Goal: Task Accomplishment & Management: Manage account settings

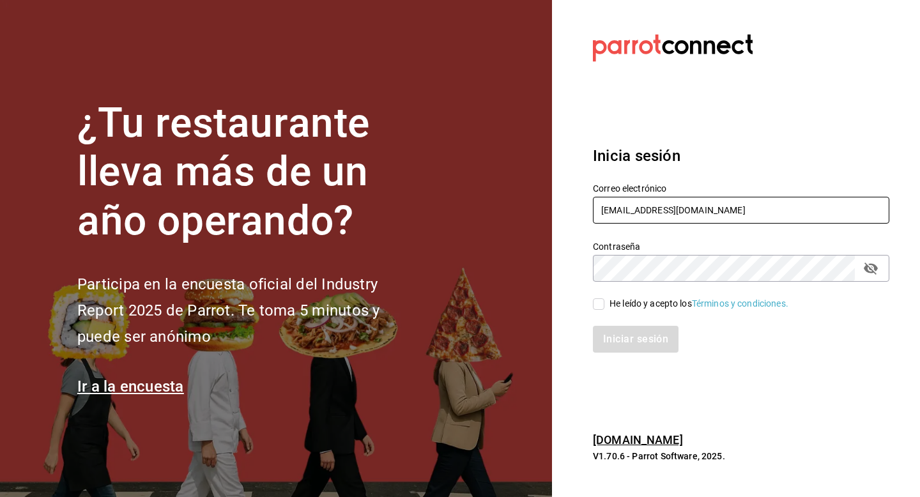
click at [734, 207] on input "[EMAIL_ADDRESS][DOMAIN_NAME]" at bounding box center [741, 210] width 297 height 27
type input "e"
type input "t"
click at [718, 218] on input "text" at bounding box center [741, 210] width 297 height 27
paste input "cafeteriatlacotalpan@tlalpan.com"
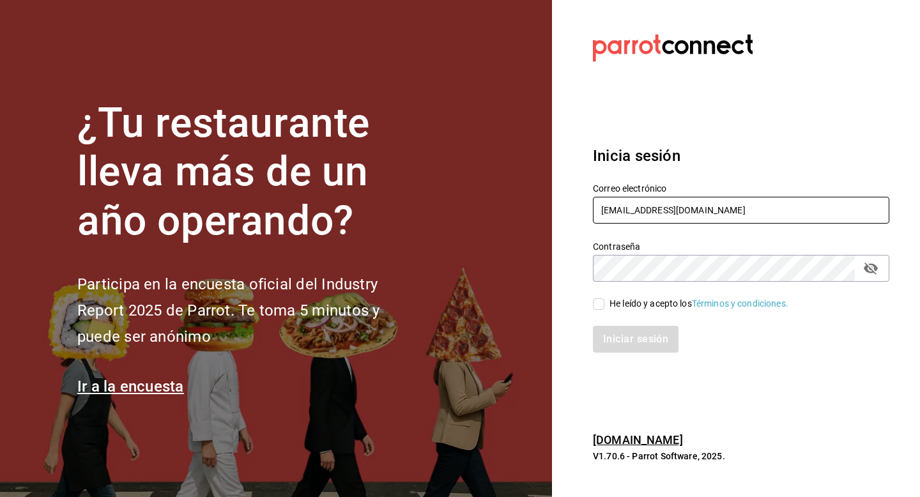
type input "cafeteriatlacotalpan@tlalpan.com"
click at [642, 308] on div "He leído y acepto los Términos y condiciones." at bounding box center [699, 303] width 179 height 13
click at [605, 308] on input "He leído y acepto los Términos y condiciones." at bounding box center [599, 304] width 12 height 12
checkbox input "true"
click at [636, 327] on button "Iniciar sesión" at bounding box center [636, 339] width 87 height 27
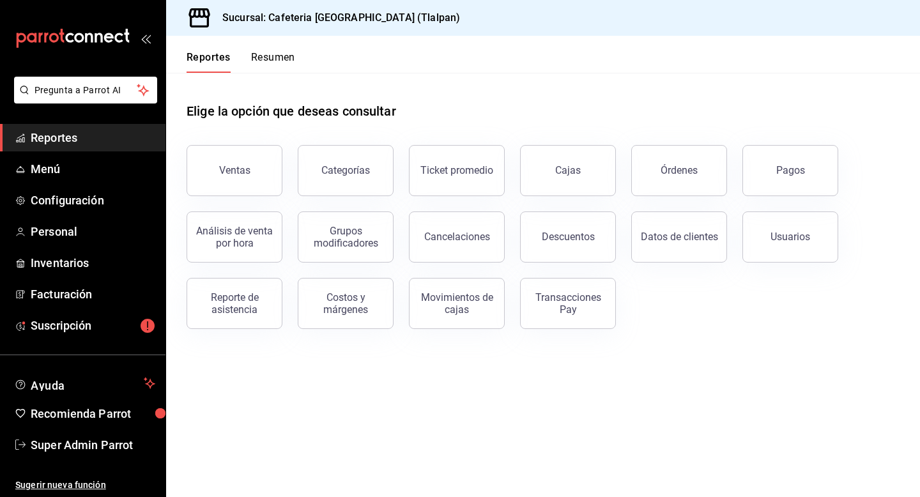
click at [113, 460] on ul "Sugerir nueva función" at bounding box center [83, 478] width 166 height 39
click at [121, 452] on span "Super Admin Parrot" at bounding box center [93, 444] width 125 height 17
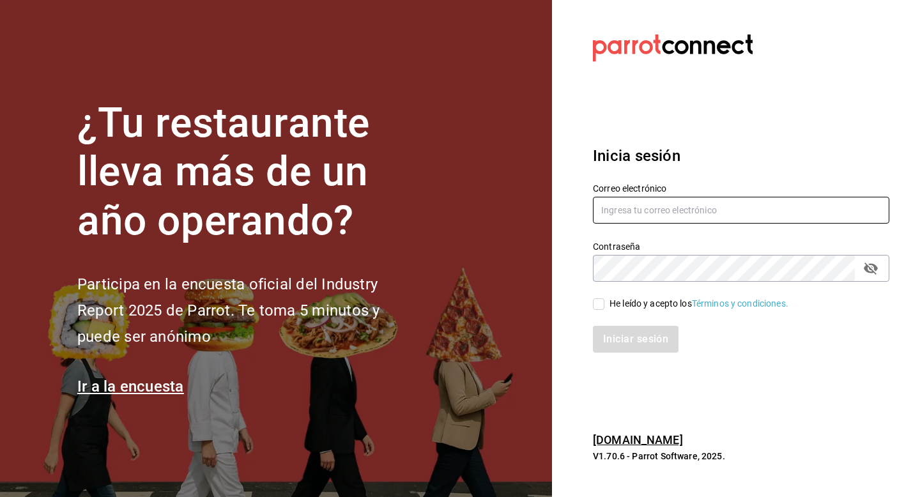
type input "[EMAIL_ADDRESS][DOMAIN_NAME]"
